Goal: Information Seeking & Learning: Learn about a topic

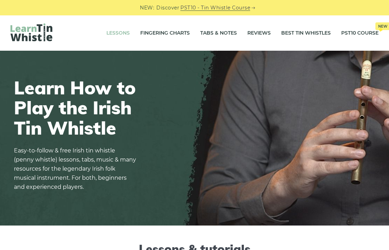
click at [106, 31] on link "Lessons" at bounding box center [117, 32] width 23 height 17
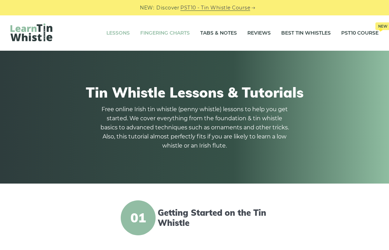
click at [171, 35] on link "Fingering Charts" at bounding box center [165, 32] width 50 height 17
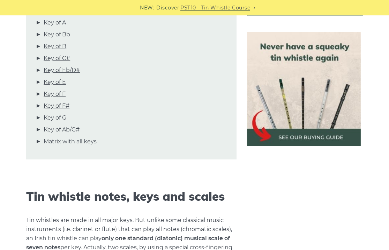
scroll to position [140, 0]
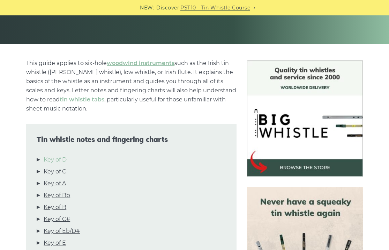
click at [67, 164] on link "Key of D" at bounding box center [55, 159] width 23 height 9
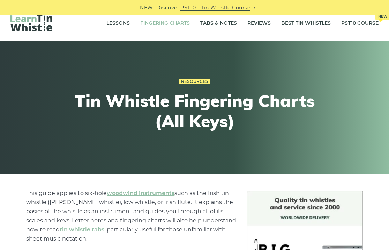
scroll to position [0, 0]
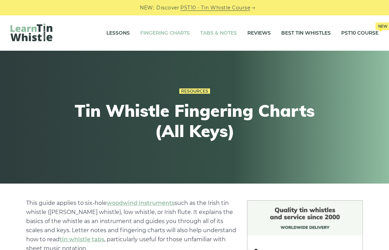
click at [211, 34] on link "Tabs & Notes" at bounding box center [218, 32] width 37 height 17
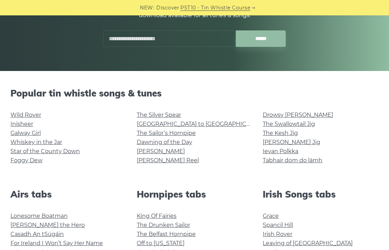
scroll to position [140, 0]
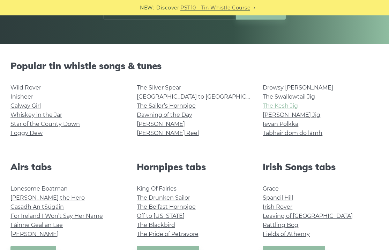
click at [273, 104] on link "The Kesh Jig" at bounding box center [280, 105] width 35 height 7
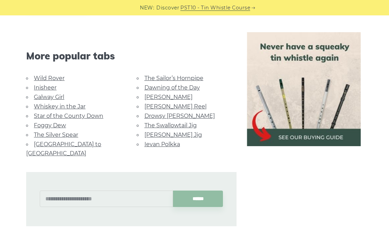
scroll to position [349, 0]
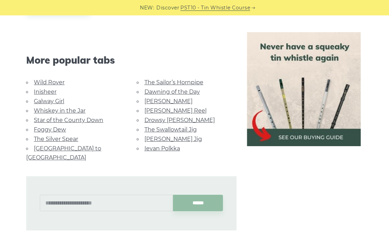
click at [179, 114] on link "[PERSON_NAME] Reel" at bounding box center [176, 110] width 62 height 7
